Goal: Share content

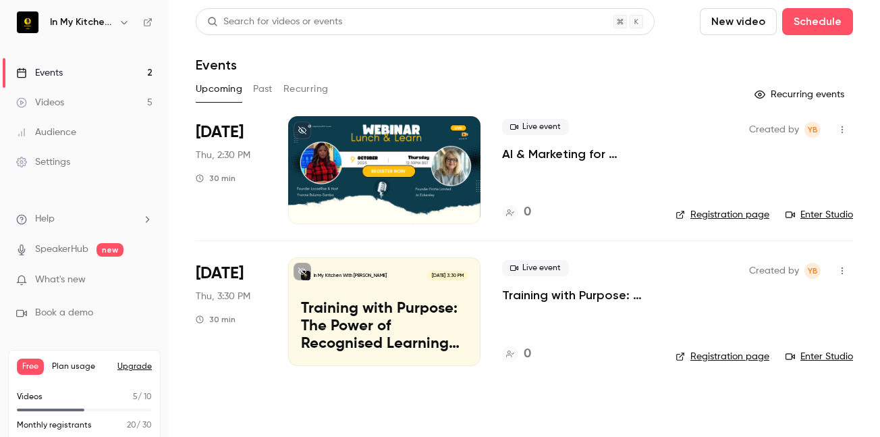
click at [573, 154] on p "AI & Marketing for Businesses" at bounding box center [578, 154] width 152 height 16
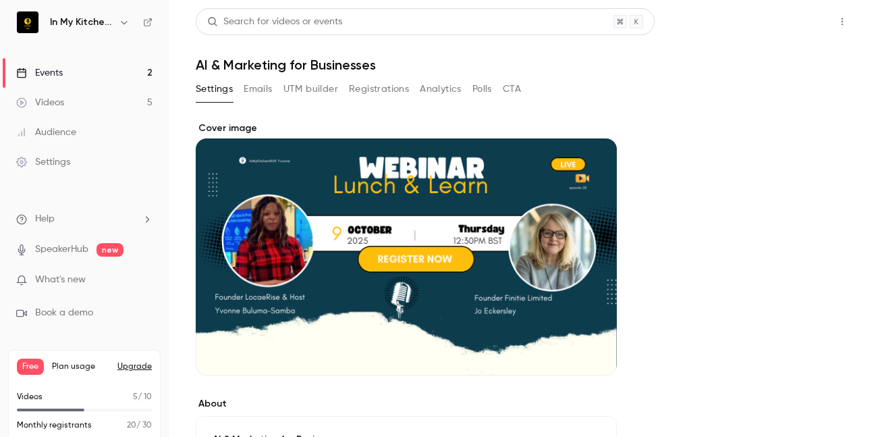
click at [779, 24] on button "Share" at bounding box center [793, 21] width 53 height 27
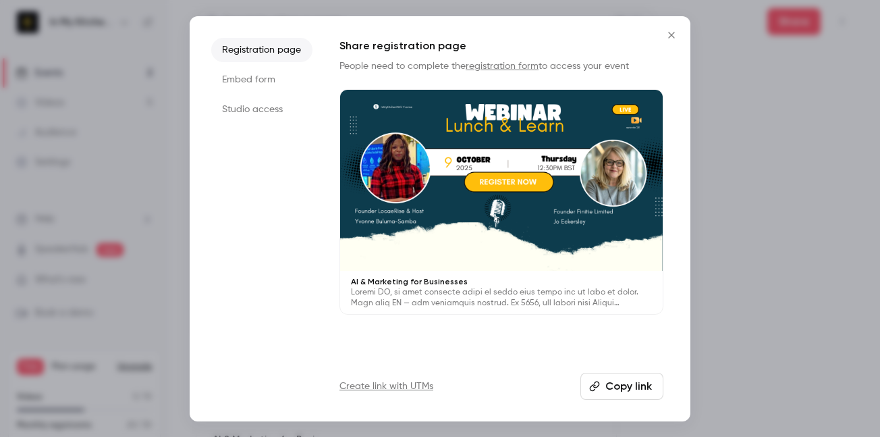
click at [638, 389] on button "Copy link" at bounding box center [621, 385] width 83 height 27
click at [670, 35] on icon "Close" at bounding box center [671, 35] width 16 height 11
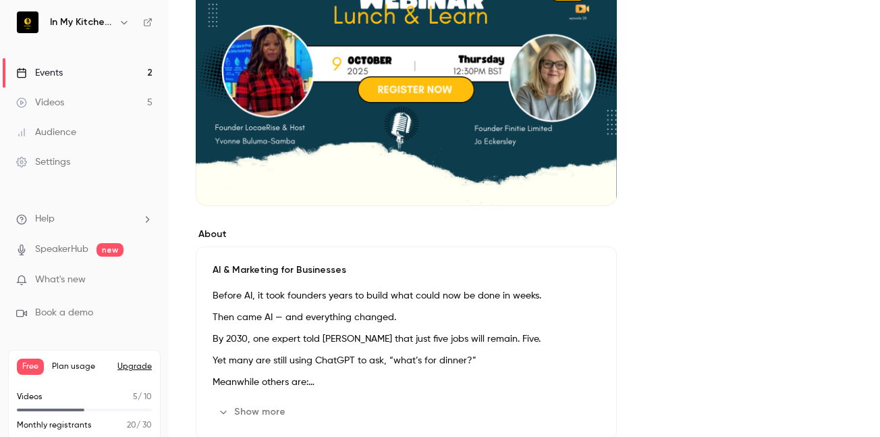
scroll to position [182, 0]
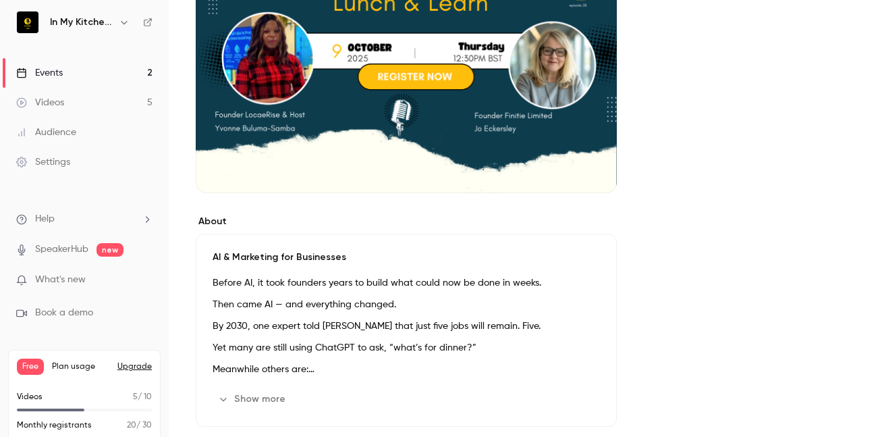
click at [555, 302] on p "Then came AI — and everything changed." at bounding box center [406, 304] width 387 height 16
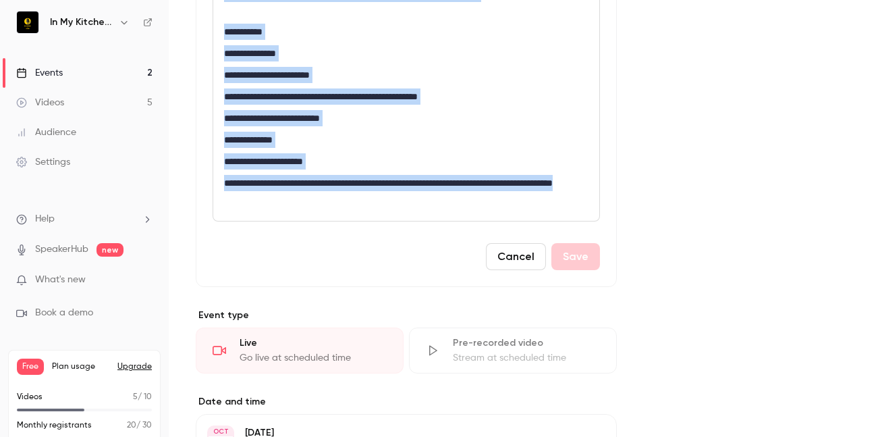
scroll to position [844, 0]
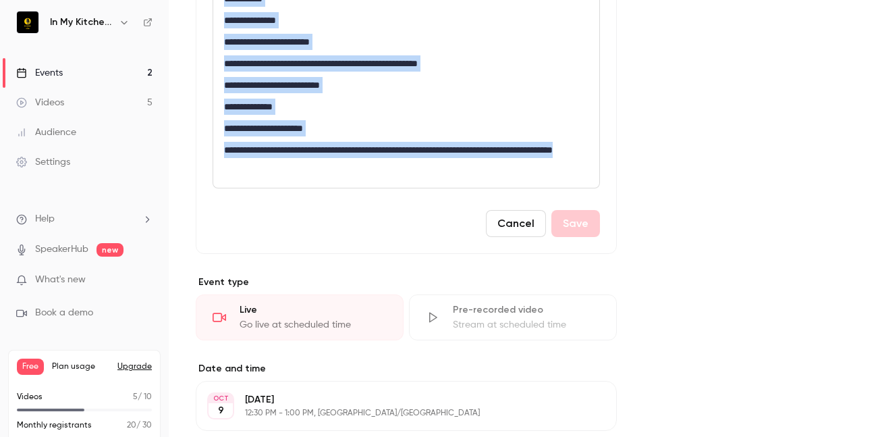
drag, startPoint x: 225, startPoint y: 36, endPoint x: 305, endPoint y: 164, distance: 150.7
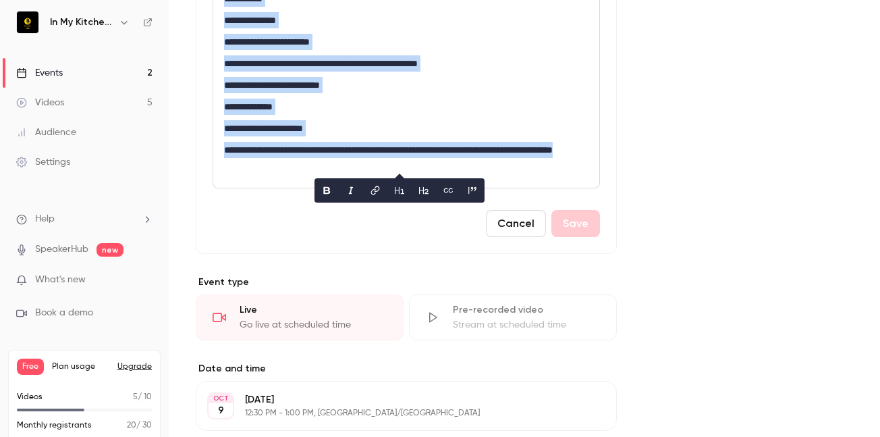
copy div "**********"
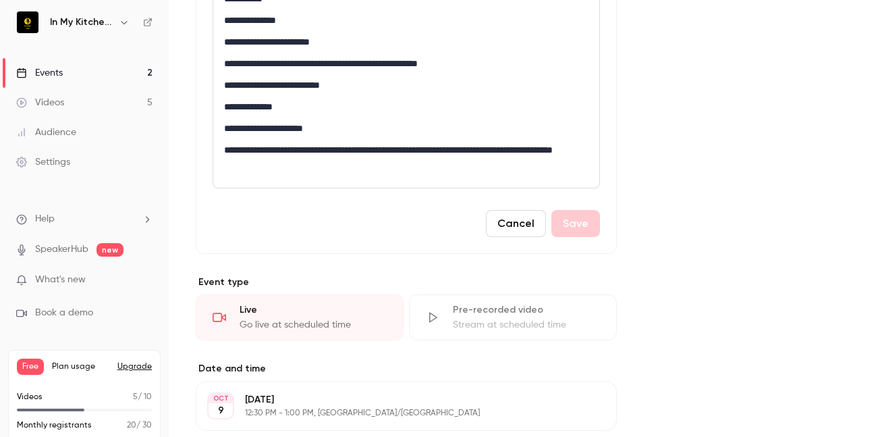
drag, startPoint x: 799, startPoint y: 256, endPoint x: 865, endPoint y: 248, distance: 66.6
click at [865, 248] on main "**********" at bounding box center [524, 218] width 711 height 437
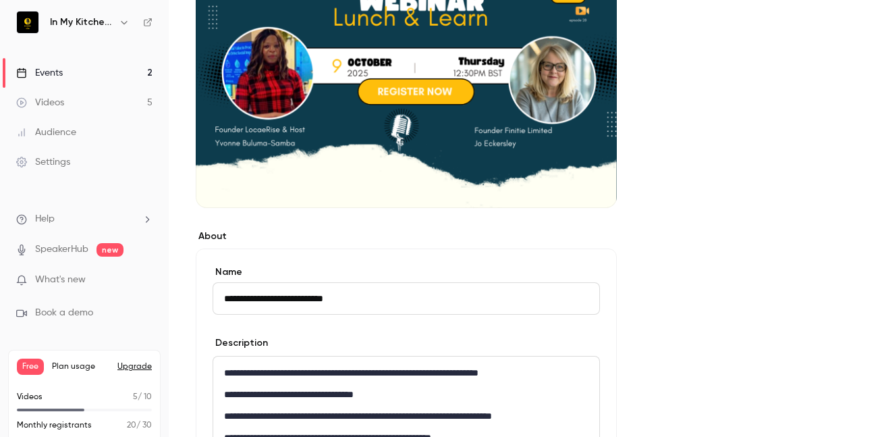
scroll to position [147, 0]
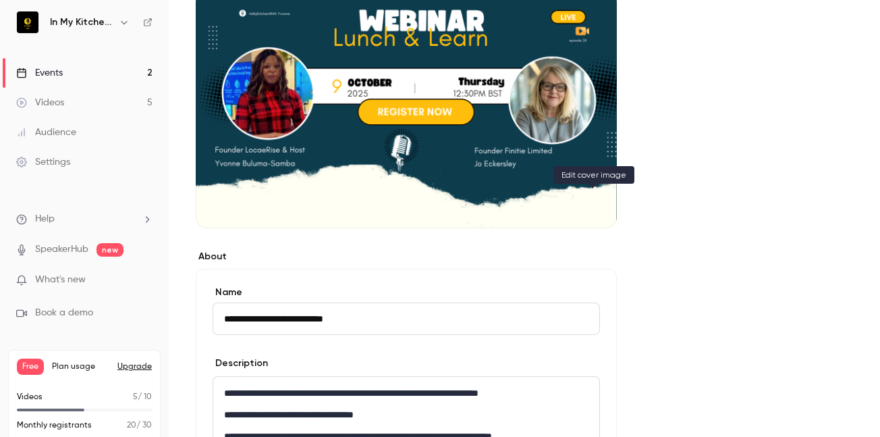
click at [595, 204] on icon "Cover image" at bounding box center [592, 203] width 15 height 11
click at [593, 205] on icon "Cover image" at bounding box center [592, 203] width 9 height 9
click at [472, 152] on div "Cover image" at bounding box center [406, 101] width 421 height 254
click at [0, 0] on input "Cover image" at bounding box center [0, 0] width 0 height 0
click at [532, 152] on div "Cover image" at bounding box center [406, 101] width 421 height 254
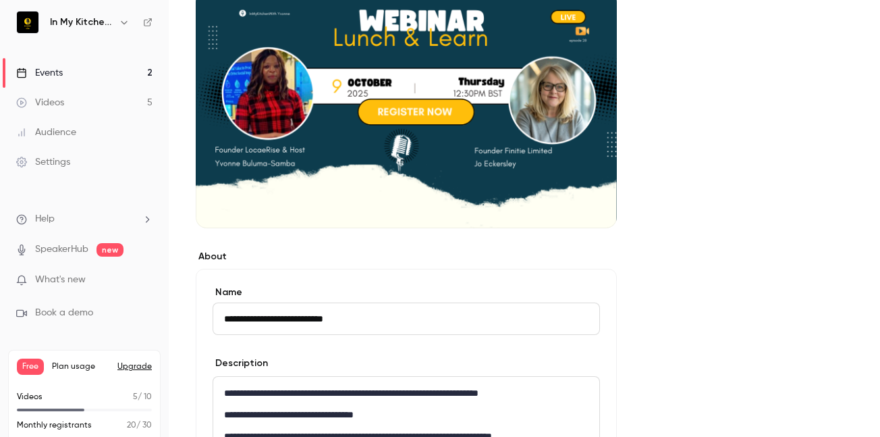
click at [0, 0] on input "Cover image" at bounding box center [0, 0] width 0 height 0
click at [584, 176] on div "Cover image" at bounding box center [406, 101] width 421 height 254
click at [0, 0] on input "Cover image" at bounding box center [0, 0] width 0 height 0
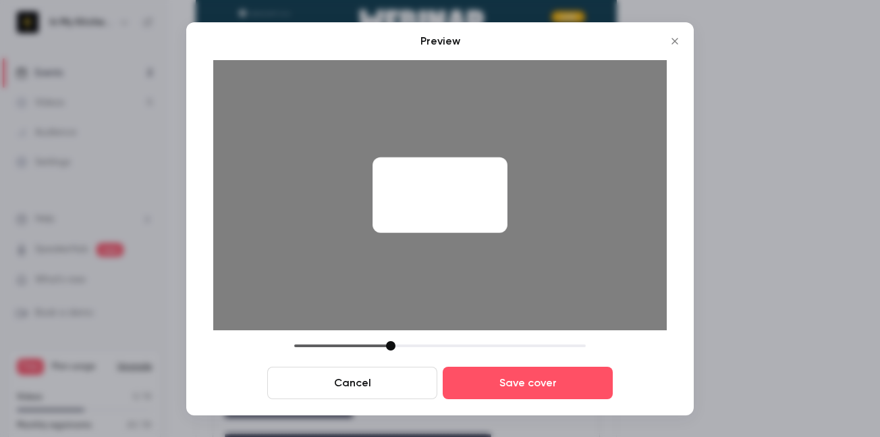
click at [766, 110] on div at bounding box center [440, 218] width 880 height 437
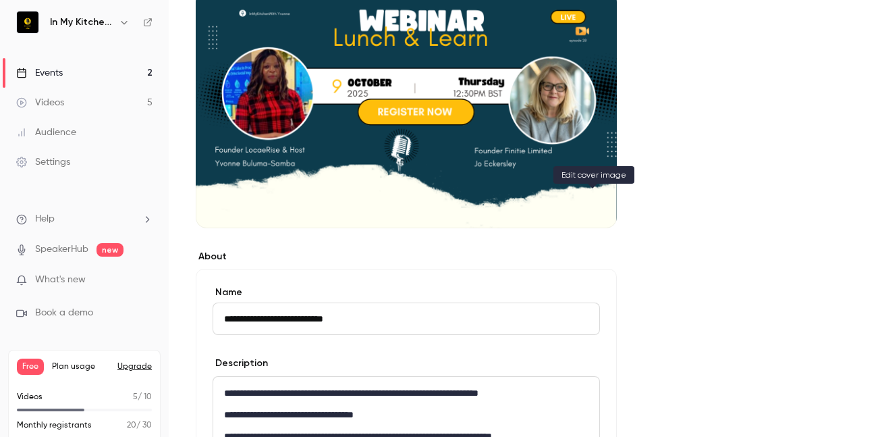
click at [598, 202] on icon "Cover image" at bounding box center [592, 203] width 15 height 11
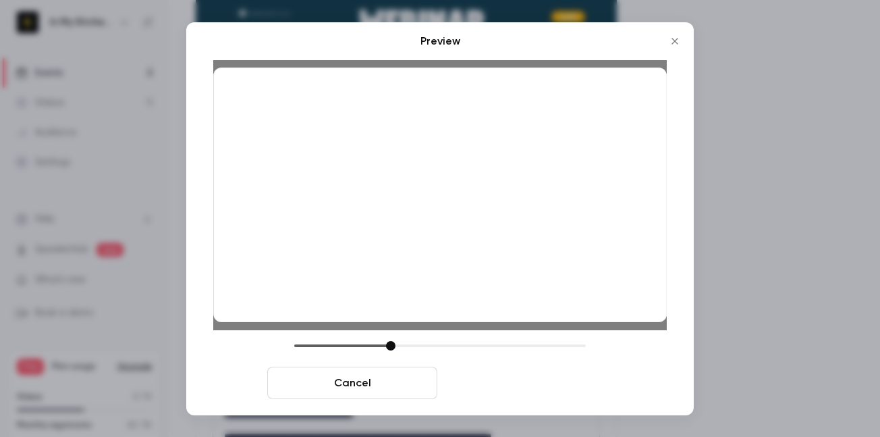
click at [509, 386] on button "Save cover" at bounding box center [528, 382] width 170 height 32
